Goal: Browse casually

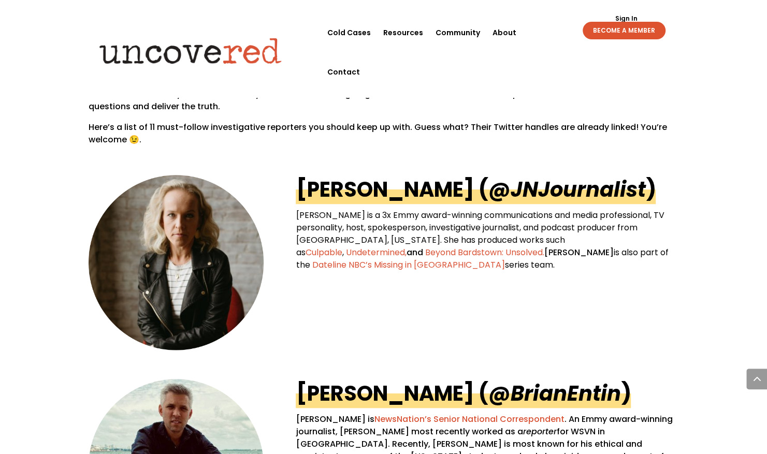
scroll to position [469, 0]
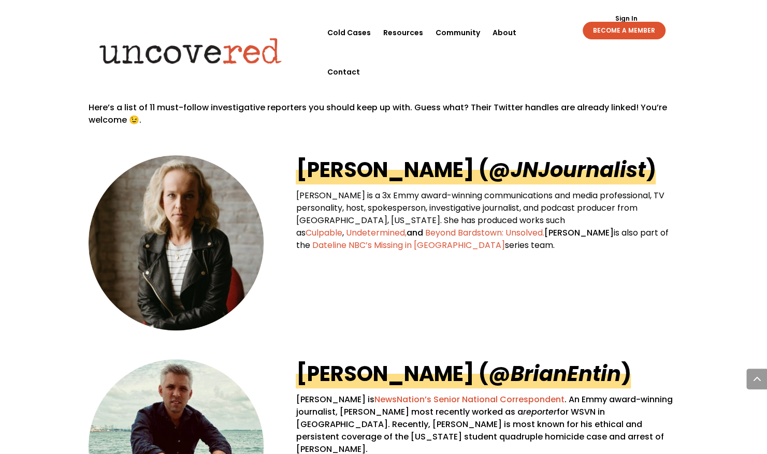
click at [488, 169] on em "@JNJournalist" at bounding box center [566, 169] width 157 height 29
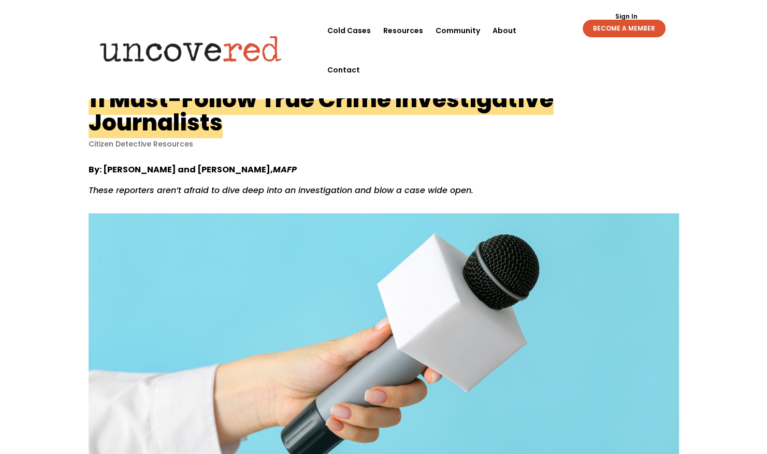
click at [210, 28] on img at bounding box center [190, 48] width 199 height 40
